Goal: Task Accomplishment & Management: Complete application form

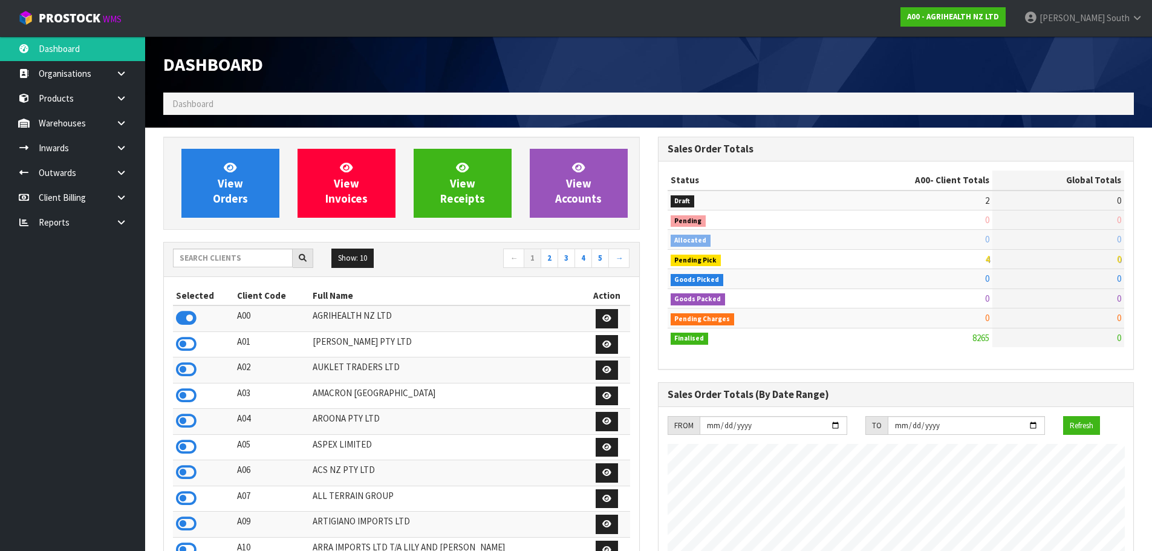
scroll to position [916, 494]
click at [111, 155] on link at bounding box center [125, 147] width 39 height 25
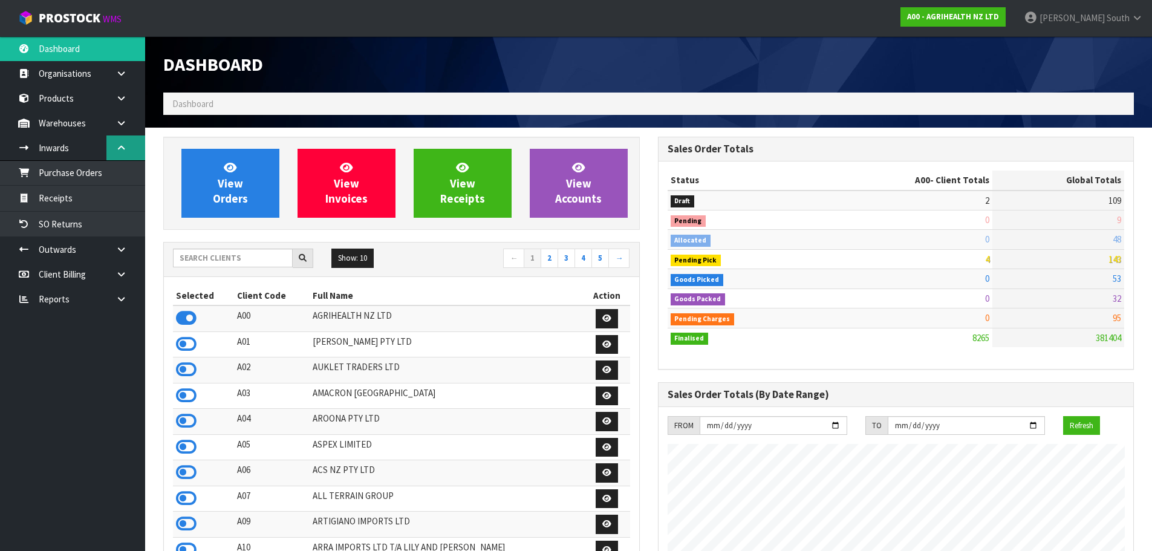
click at [111, 155] on link at bounding box center [125, 147] width 39 height 25
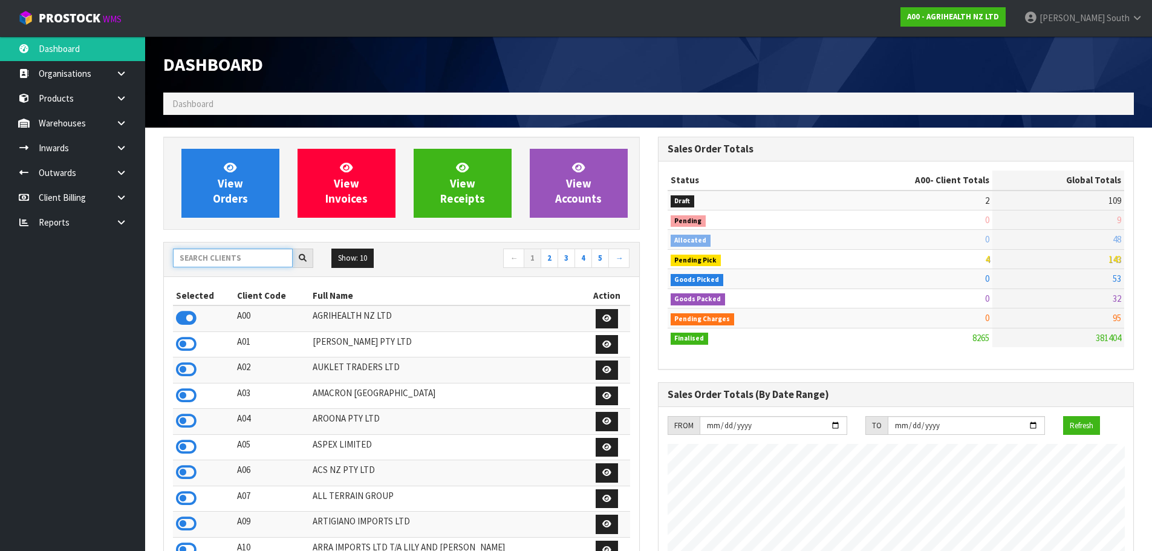
click at [209, 256] on input "text" at bounding box center [233, 257] width 120 height 19
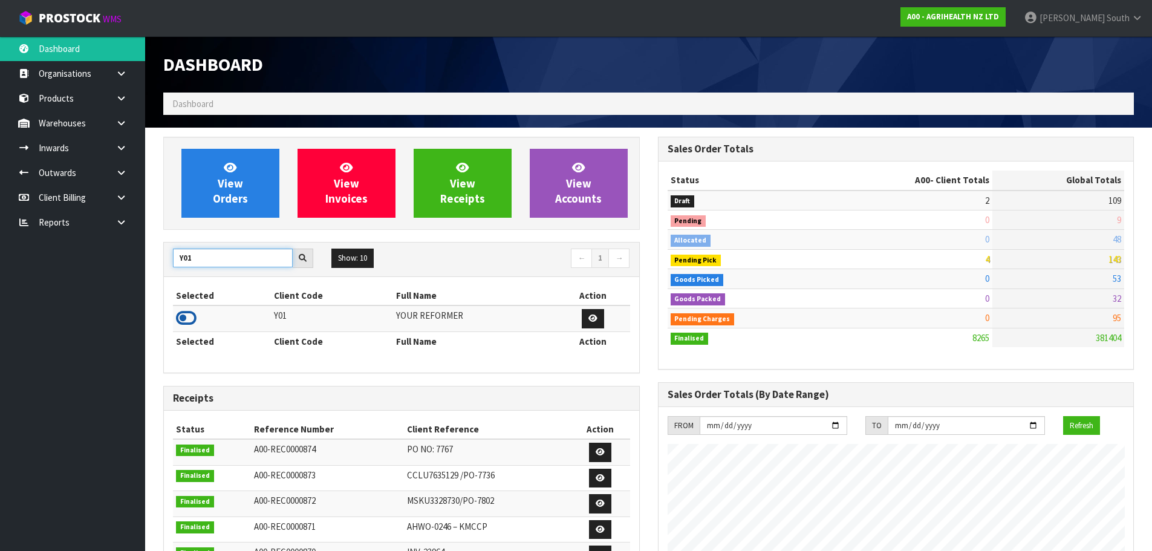
type input "Y01"
click at [187, 320] on icon at bounding box center [186, 318] width 21 height 18
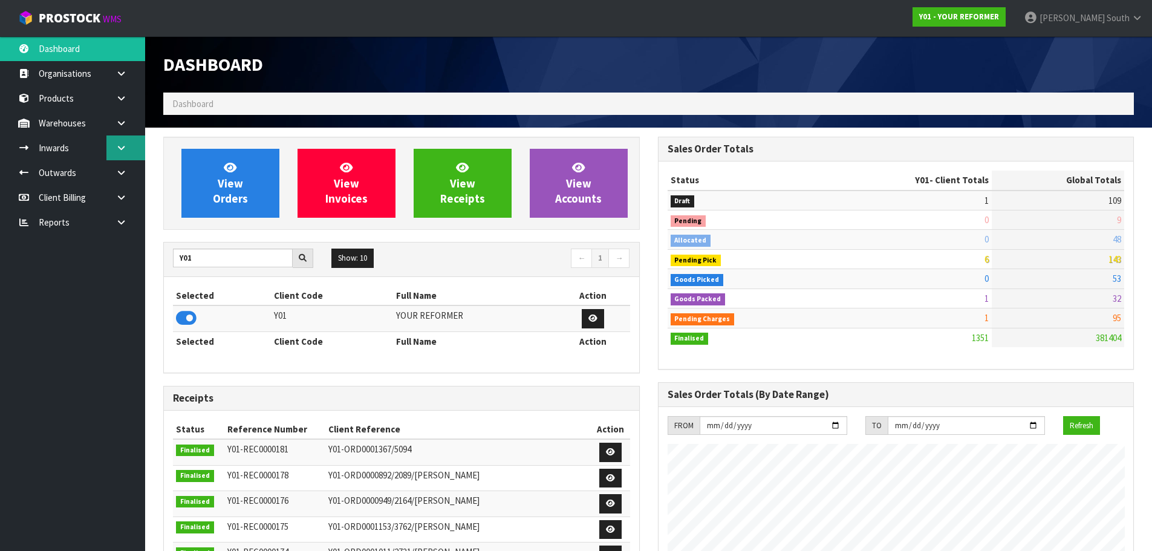
click at [117, 138] on link at bounding box center [125, 147] width 39 height 25
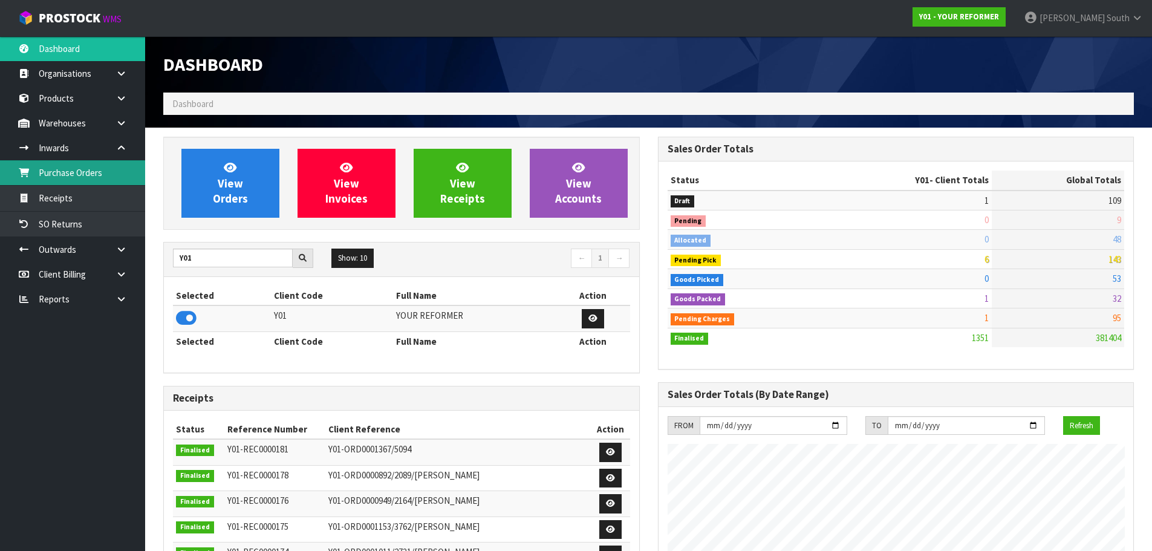
click at [94, 174] on link "Purchase Orders" at bounding box center [72, 172] width 145 height 25
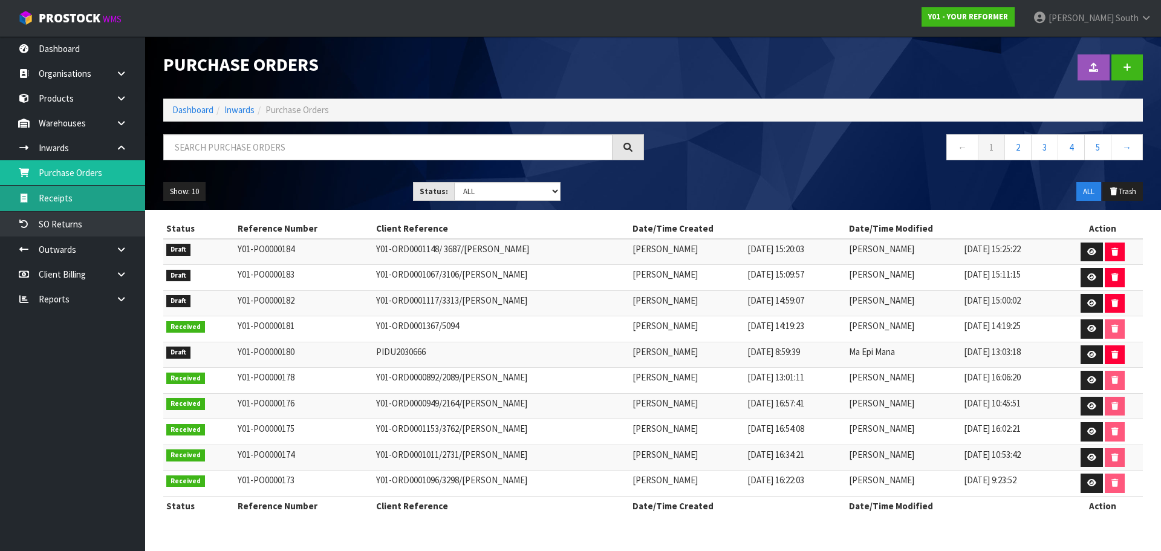
click at [95, 187] on link "Receipts" at bounding box center [72, 198] width 145 height 25
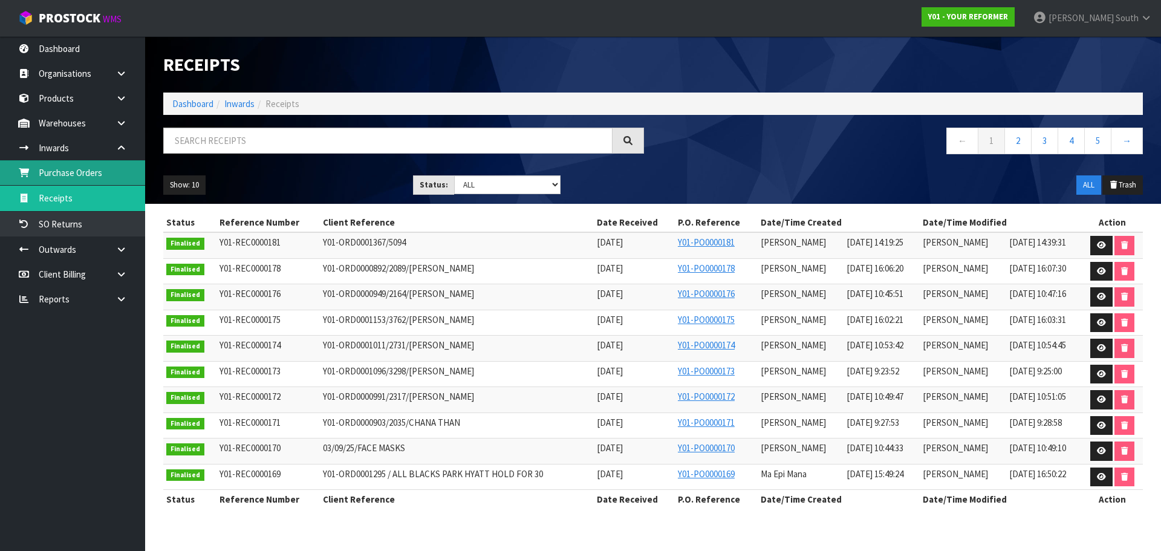
click at [84, 173] on link "Purchase Orders" at bounding box center [72, 172] width 145 height 25
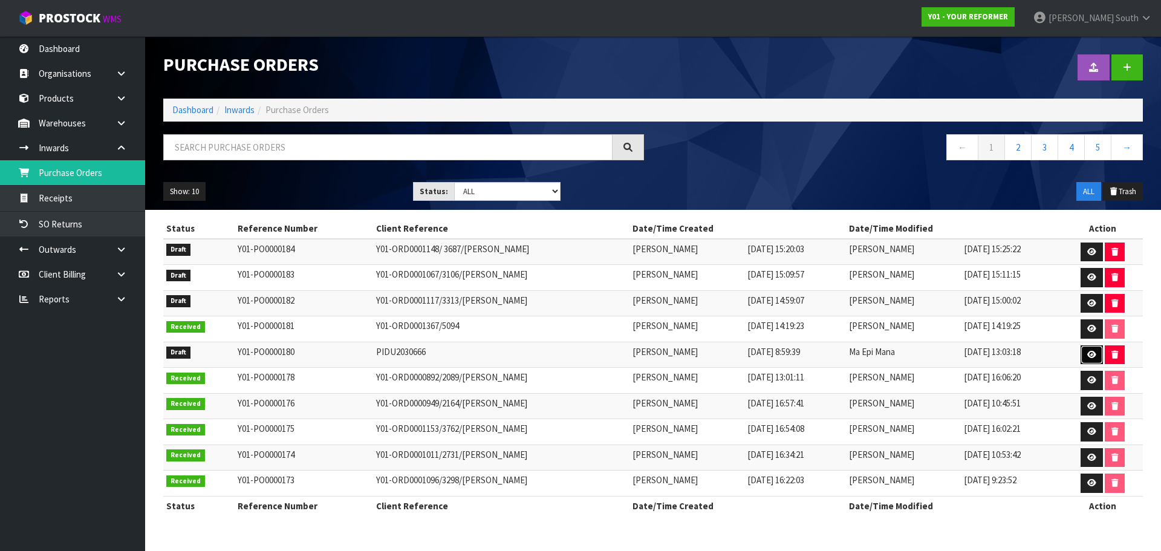
click at [1095, 357] on icon at bounding box center [1091, 355] width 9 height 8
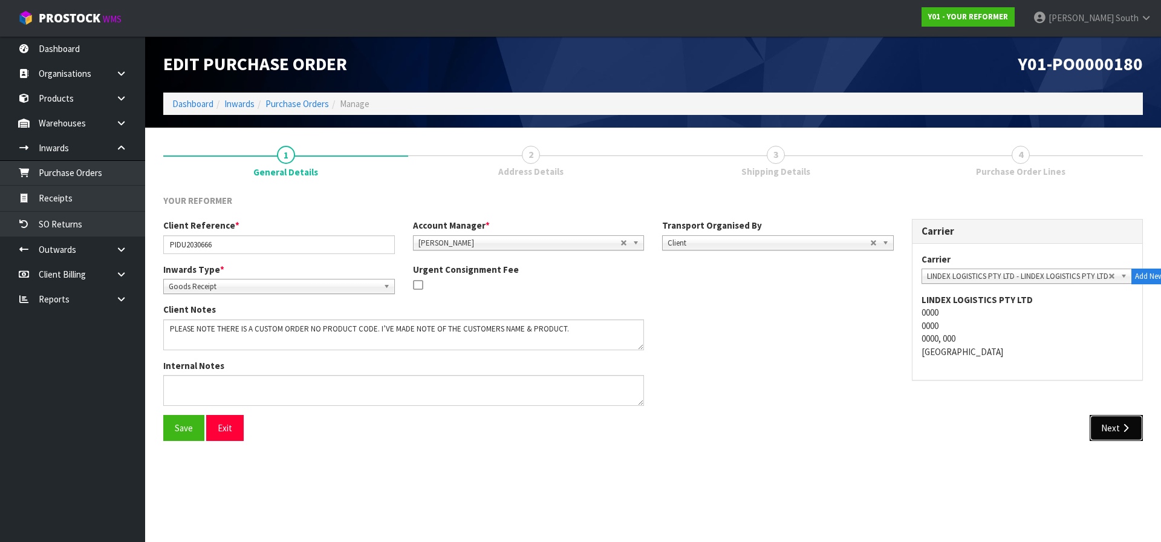
click at [1138, 421] on button "Next" at bounding box center [1115, 428] width 53 height 26
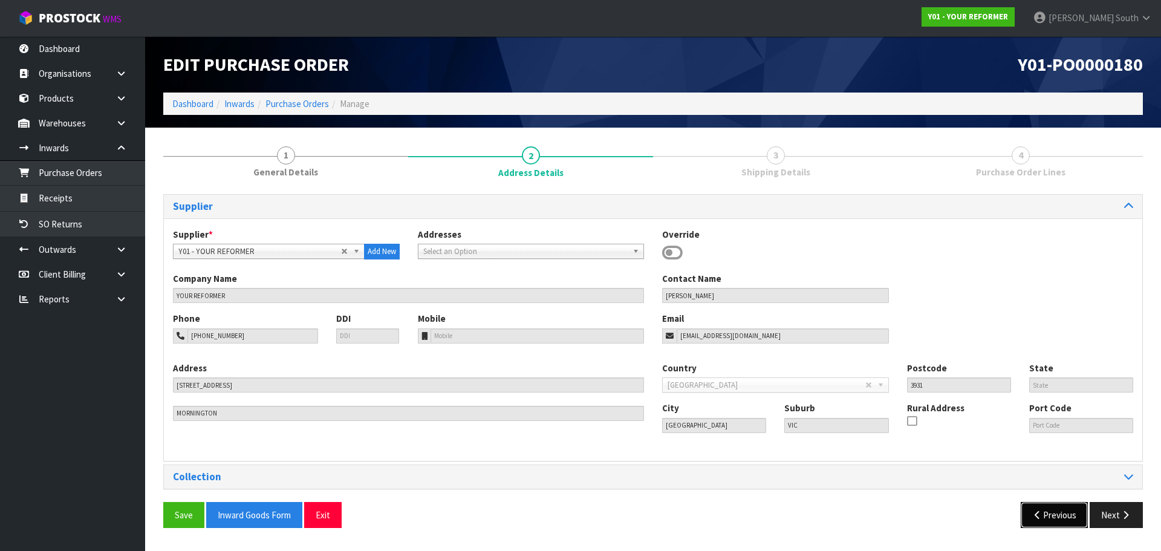
click at [1038, 504] on button "Previous" at bounding box center [1054, 515] width 68 height 26
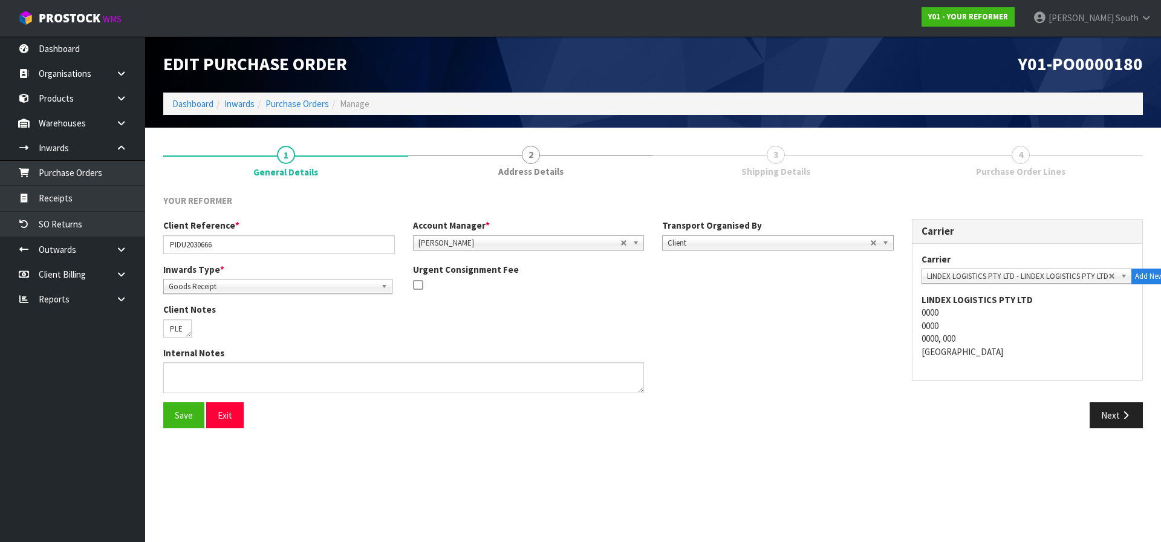
drag, startPoint x: 640, startPoint y: 348, endPoint x: 187, endPoint y: 335, distance: 452.3
click at [187, 335] on textarea at bounding box center [177, 328] width 28 height 18
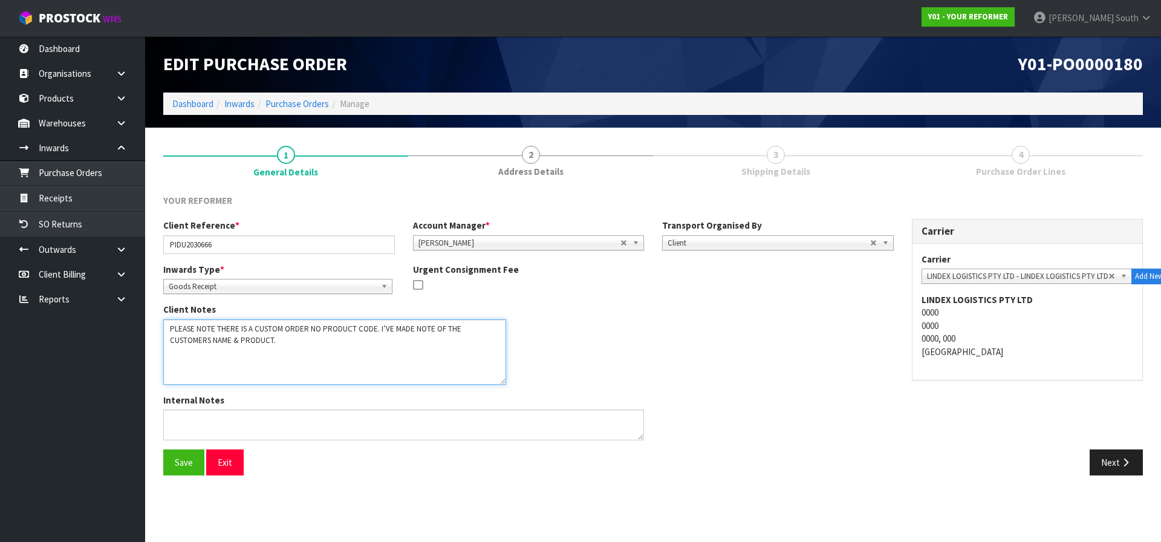
drag, startPoint x: 186, startPoint y: 334, endPoint x: 500, endPoint y: 381, distance: 317.8
click at [500, 381] on textarea at bounding box center [334, 351] width 343 height 65
click at [569, 368] on div "Client Notes" at bounding box center [403, 343] width 481 height 81
click at [1119, 455] on button "Next" at bounding box center [1115, 462] width 53 height 26
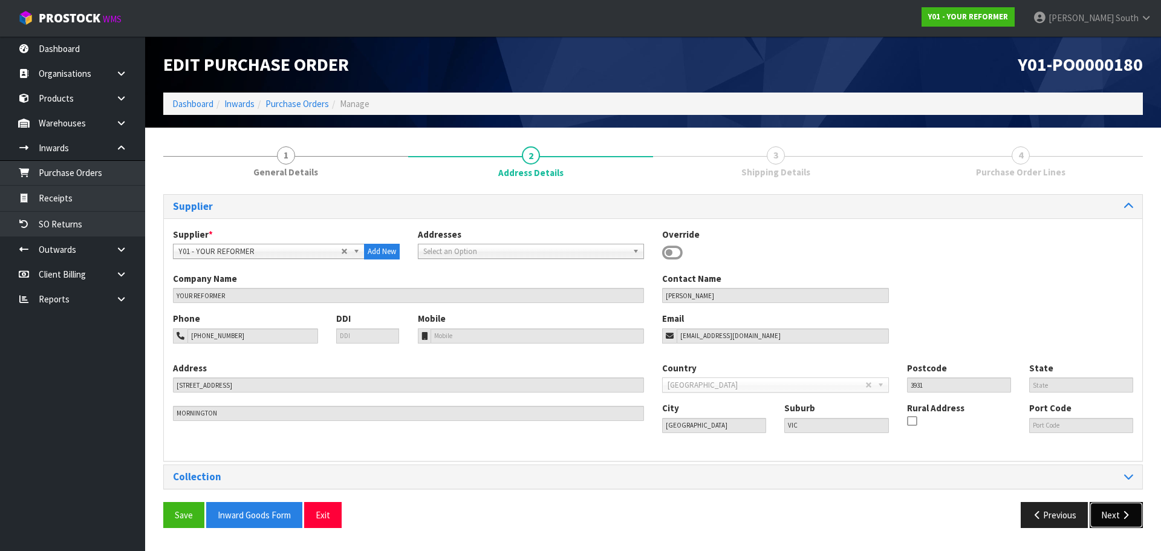
click at [1110, 508] on button "Next" at bounding box center [1115, 515] width 53 height 26
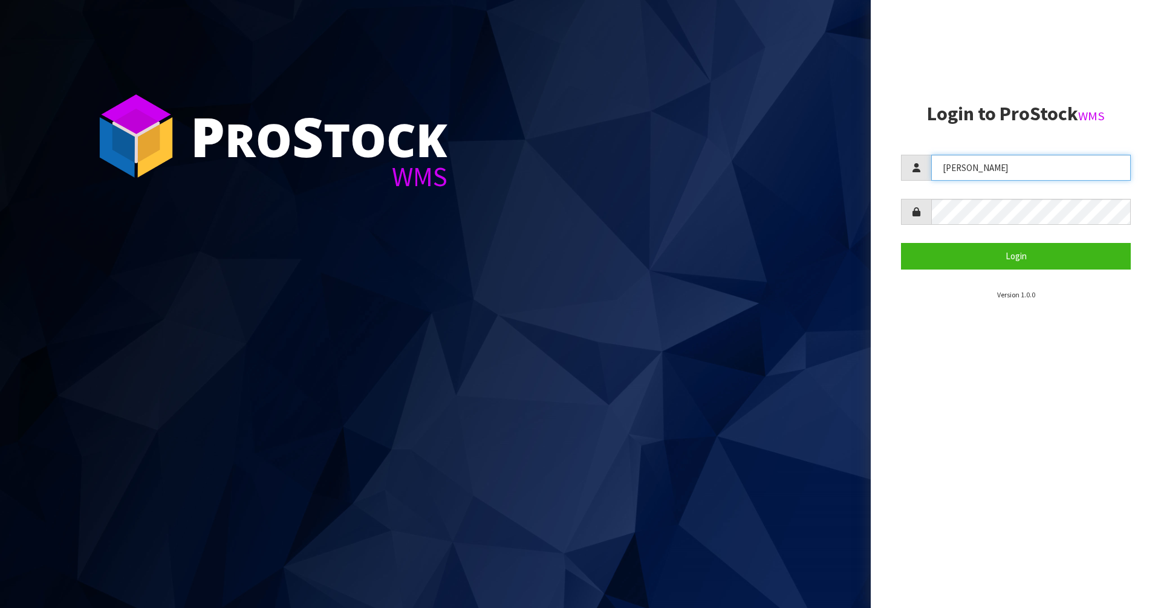
click at [996, 164] on input "[PERSON_NAME]" at bounding box center [1030, 168] width 199 height 26
type input "[PERSON_NAME]"
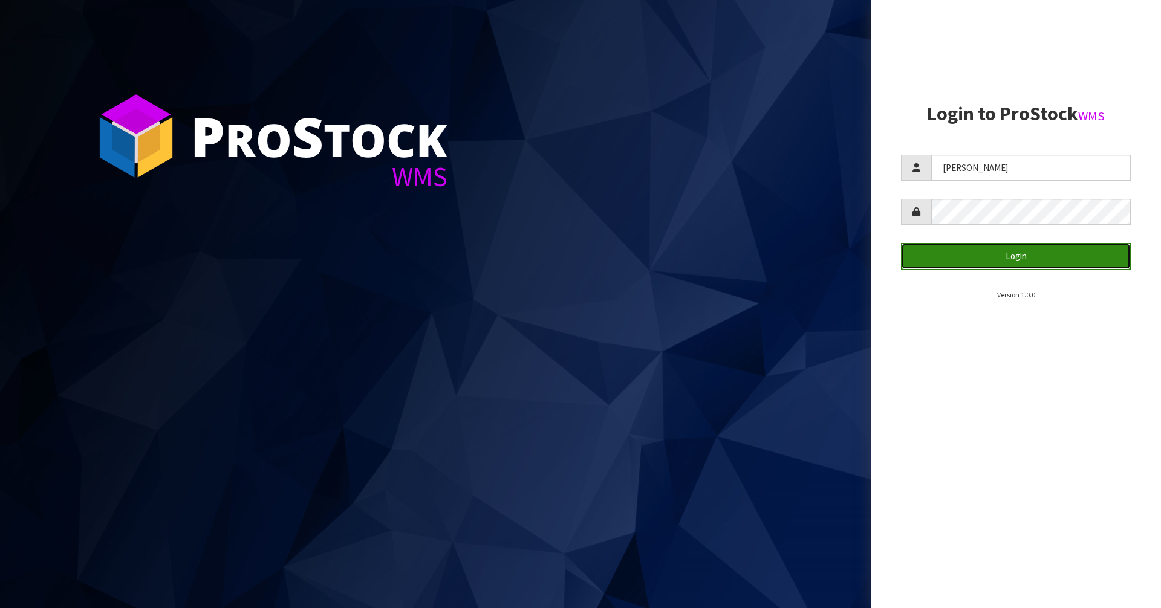
click at [948, 254] on button "Login" at bounding box center [1016, 256] width 230 height 26
